Goal: Find specific page/section: Find specific page/section

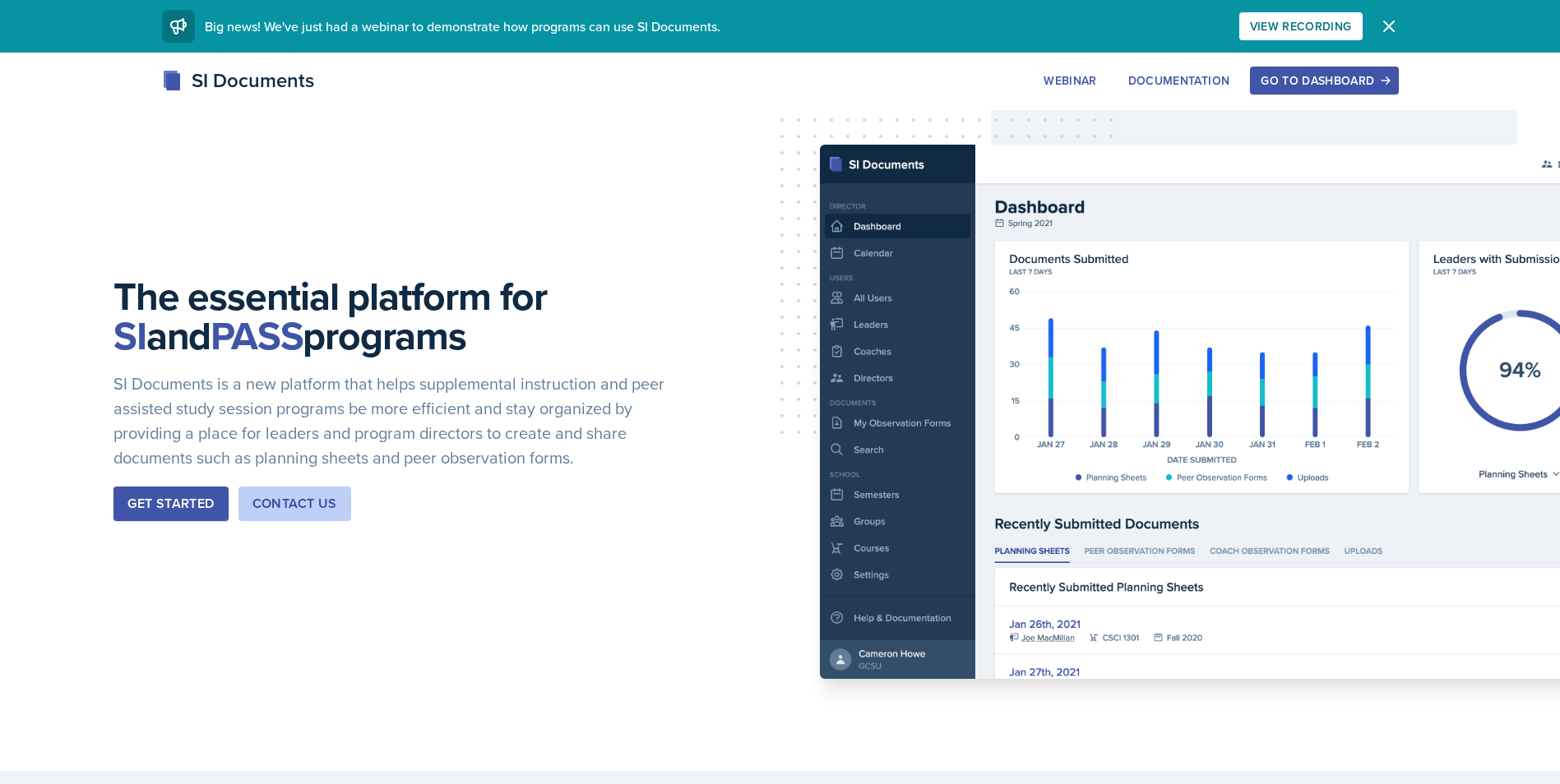
click at [1328, 87] on div "Go to Dashboard" at bounding box center [1324, 80] width 127 height 13
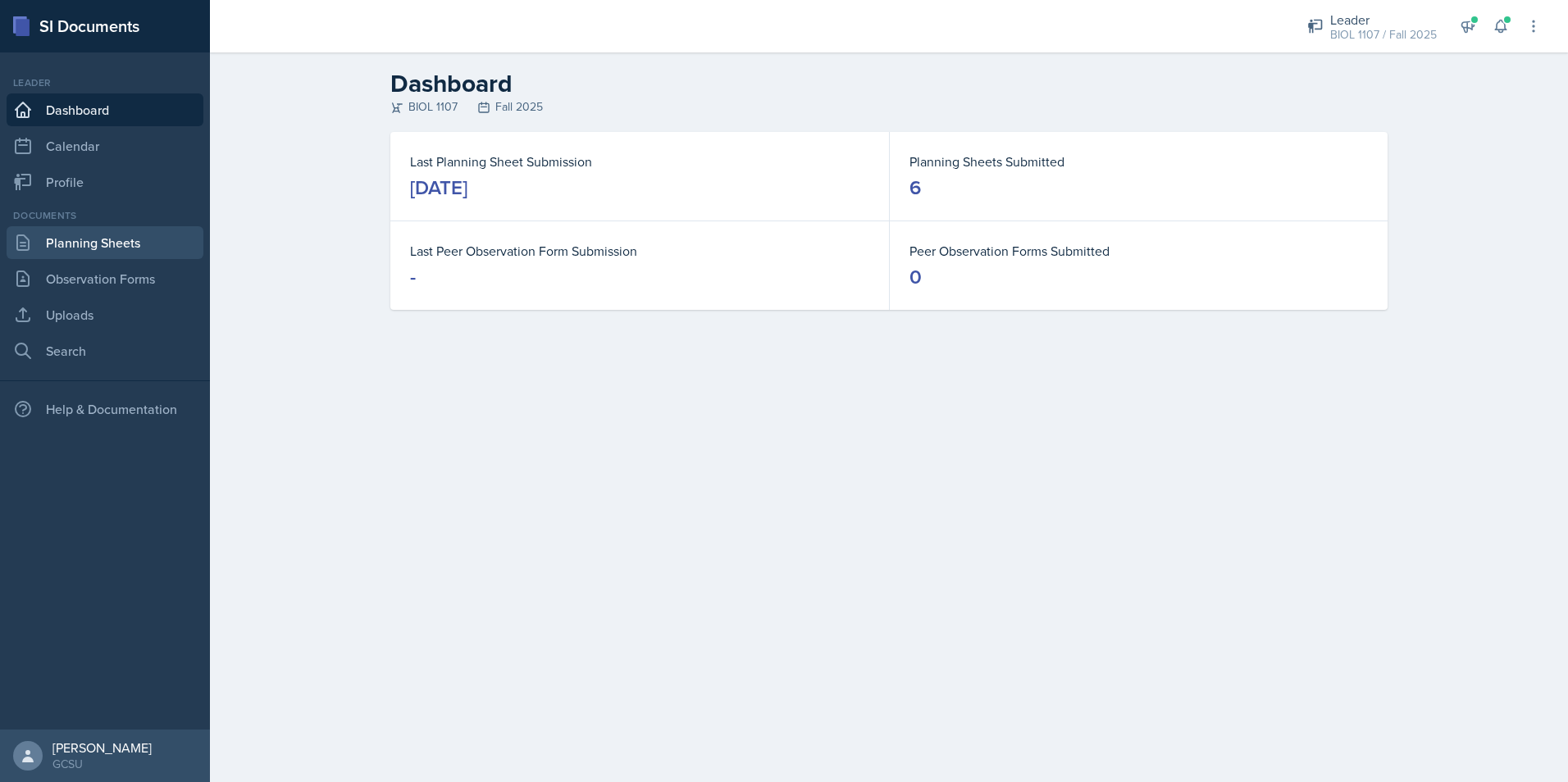
click at [133, 235] on link "Planning Sheets" at bounding box center [105, 242] width 197 height 33
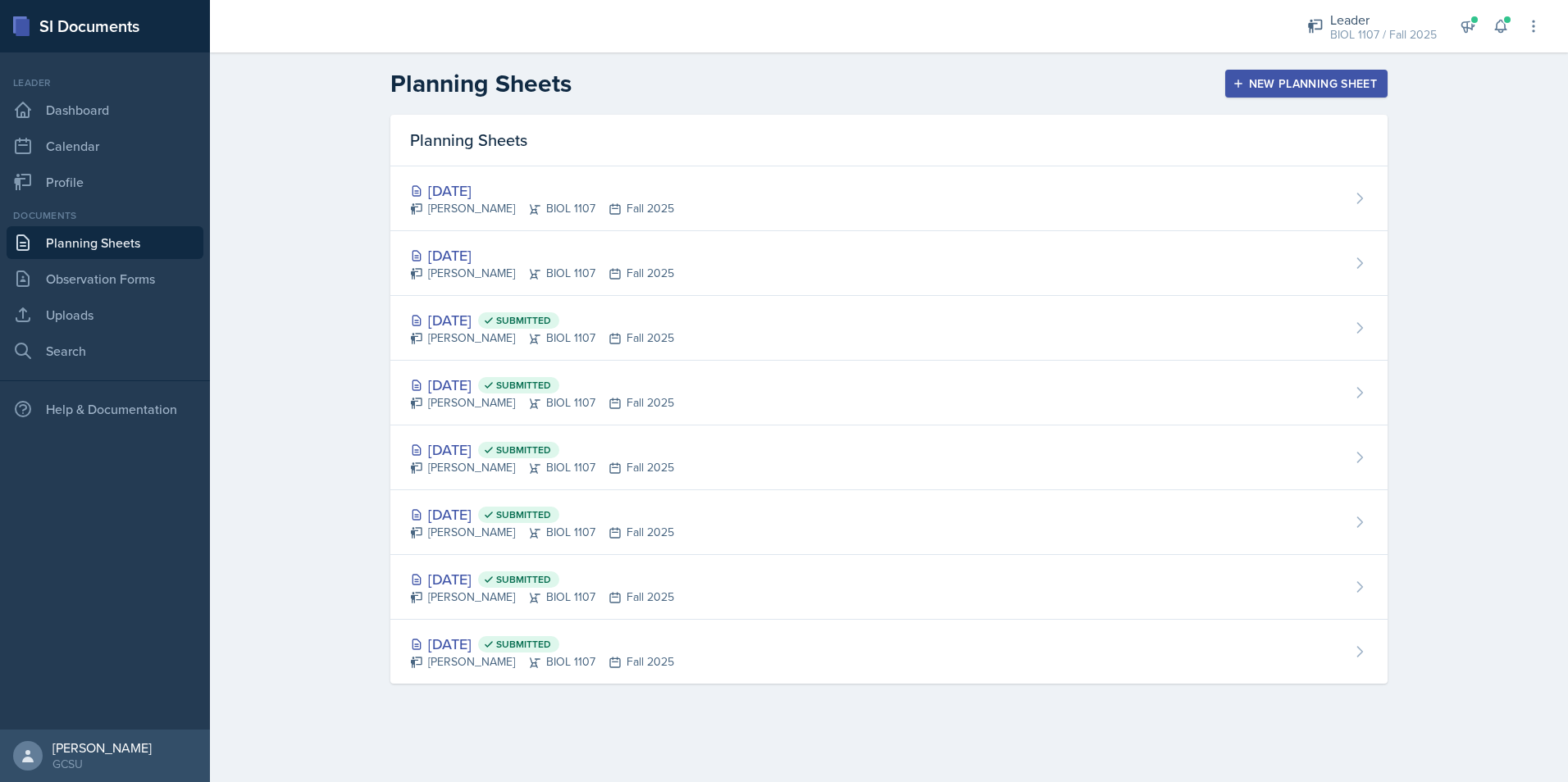
click at [777, 315] on div "[DATE] Submitted [PERSON_NAME] BIOL 1107 Fall 2025" at bounding box center [889, 328] width 997 height 65
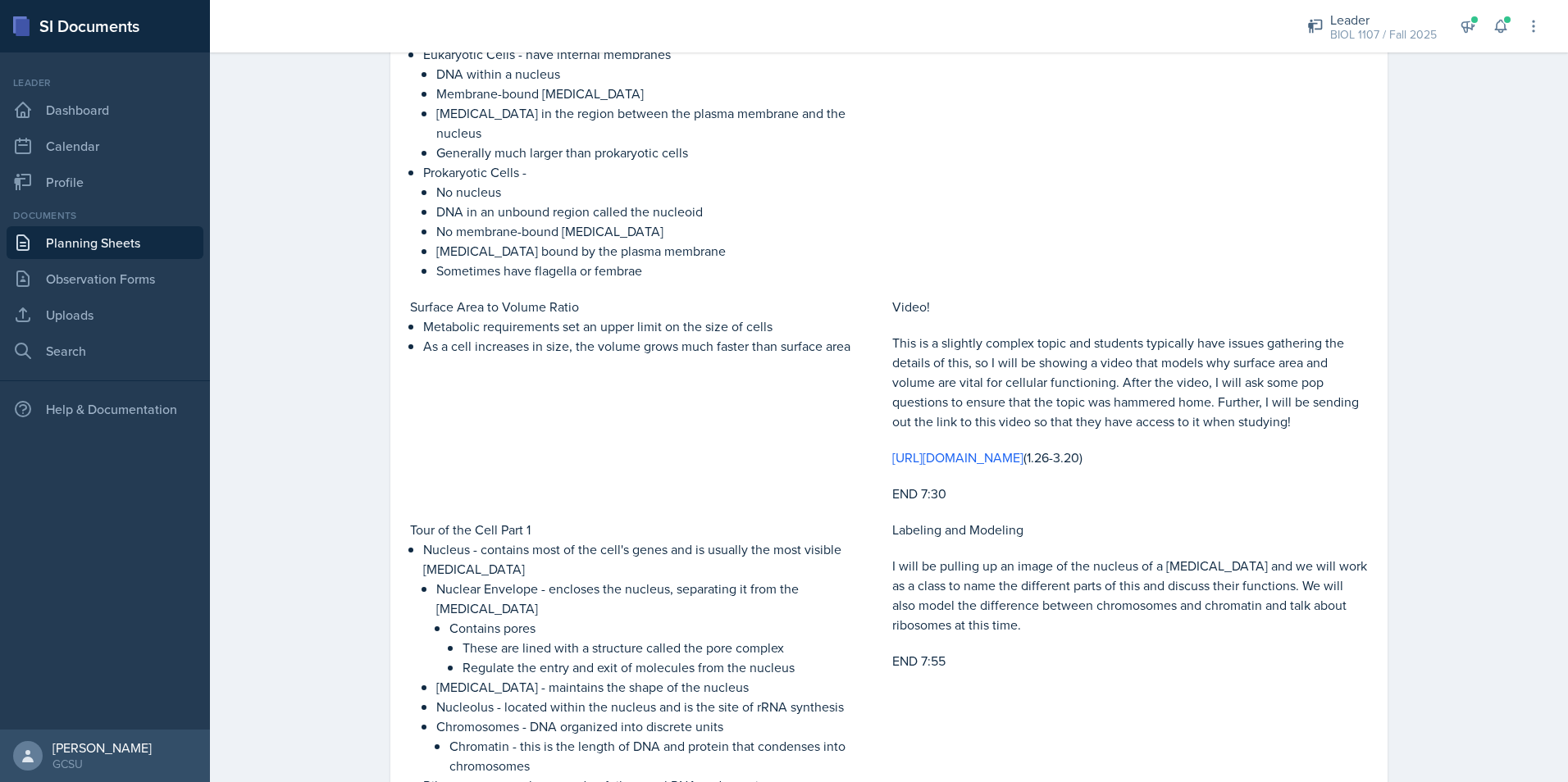
scroll to position [1230, 0]
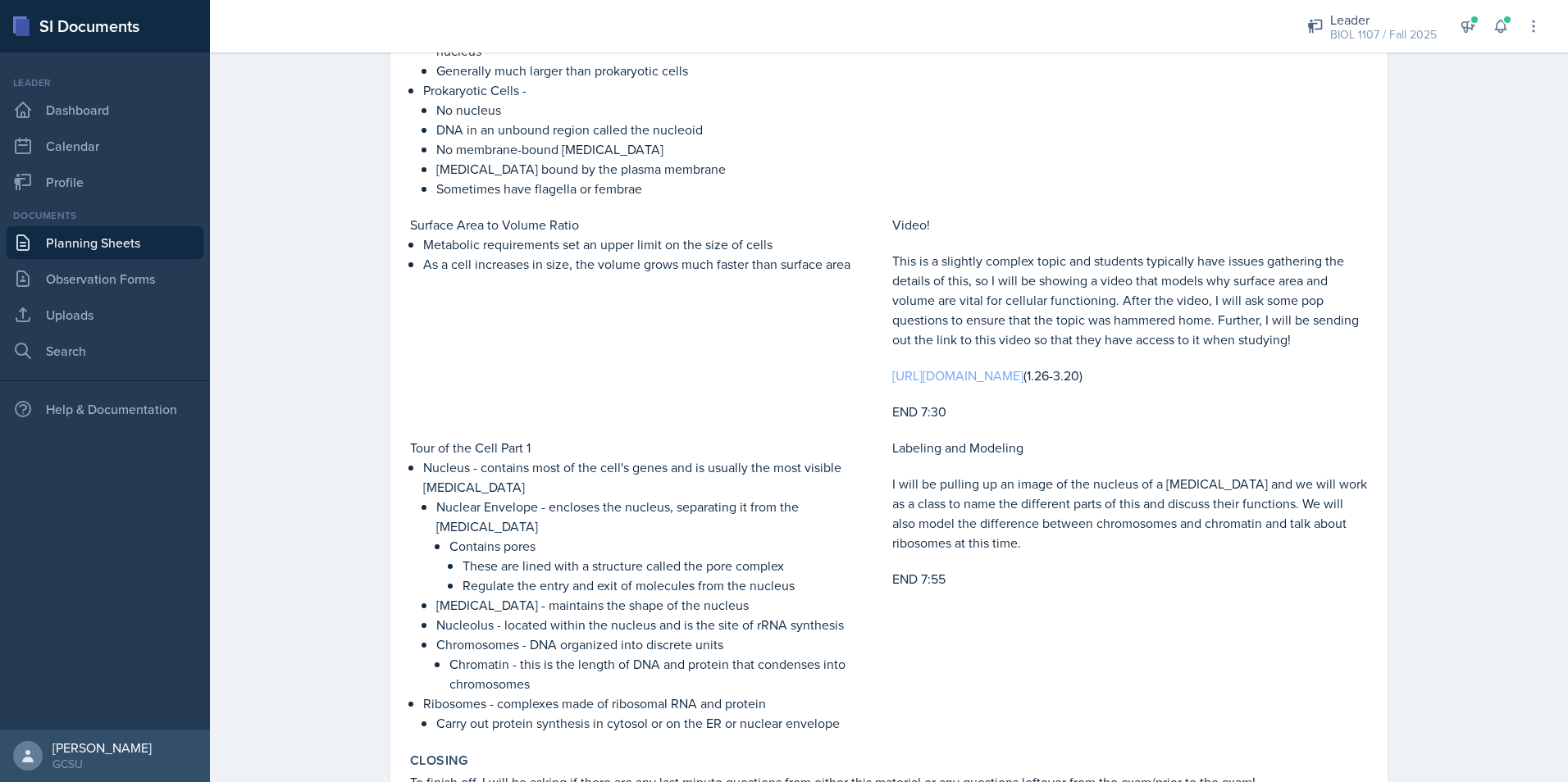
click at [973, 367] on link "[URL][DOMAIN_NAME]" at bounding box center [957, 376] width 131 height 18
click at [941, 497] on p "I will be pulling up an image of the nucleus of a [MEDICAL_DATA] and we will wo…" at bounding box center [1129, 513] width 476 height 79
click at [942, 497] on p "I will be pulling up an image of the nucleus of a [MEDICAL_DATA] and we will wo…" at bounding box center [1129, 513] width 476 height 79
drag, startPoint x: 1015, startPoint y: 253, endPoint x: 1047, endPoint y: 272, distance: 37.2
click at [1015, 253] on p "This is a slightly complex topic and students typically have issues gathering t…" at bounding box center [1129, 301] width 476 height 99
